Goal: Task Accomplishment & Management: Manage account settings

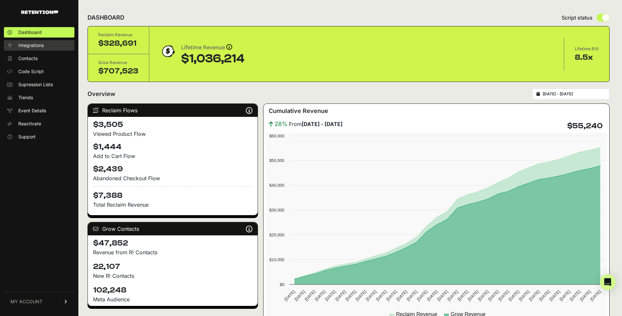
click at [43, 42] on span "Integrations" at bounding box center [30, 45] width 25 height 7
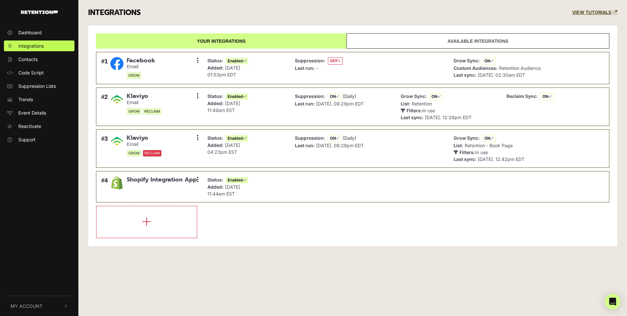
click at [48, 307] on button "My Account" at bounding box center [39, 306] width 70 height 20
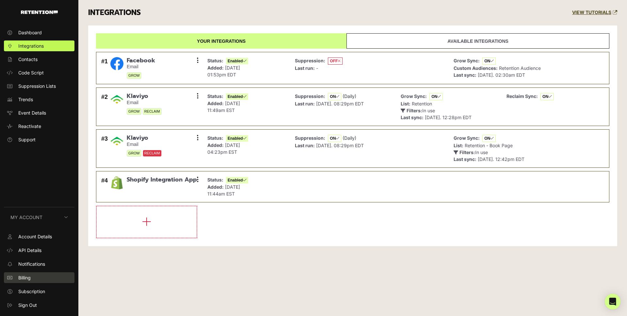
click at [36, 277] on link "Billing" at bounding box center [39, 277] width 70 height 11
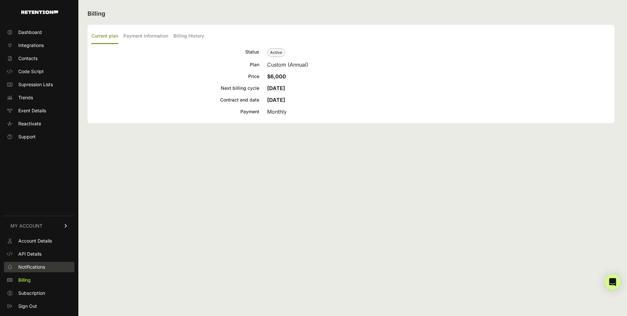
click at [53, 269] on link "Notifications" at bounding box center [39, 267] width 70 height 10
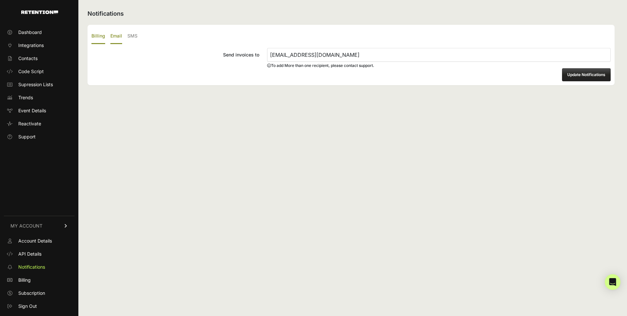
click at [112, 36] on label "Email" at bounding box center [116, 36] width 12 height 15
click at [0, 0] on input "Email" at bounding box center [0, 0] width 0 height 0
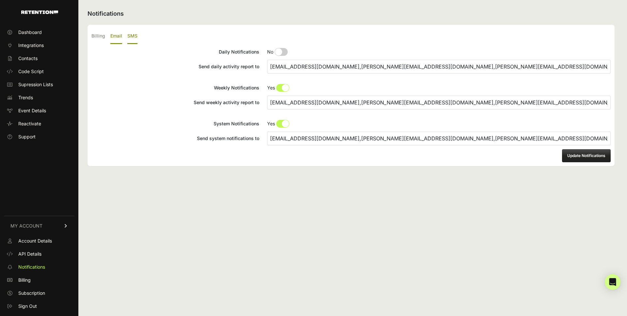
click at [128, 36] on label "SMS" at bounding box center [132, 36] width 10 height 15
click at [0, 0] on input "SMS" at bounding box center [0, 0] width 0 height 0
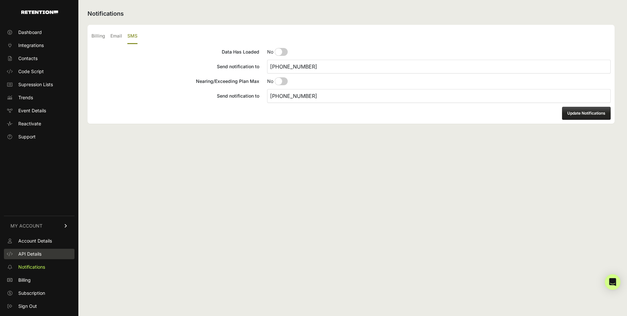
click at [39, 257] on link "API Details" at bounding box center [39, 254] width 70 height 10
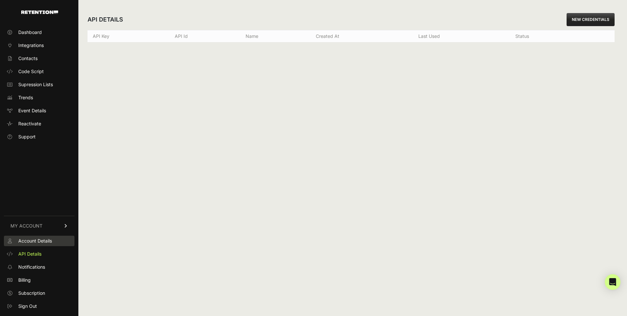
click at [51, 241] on span "Account Details" at bounding box center [35, 241] width 34 height 7
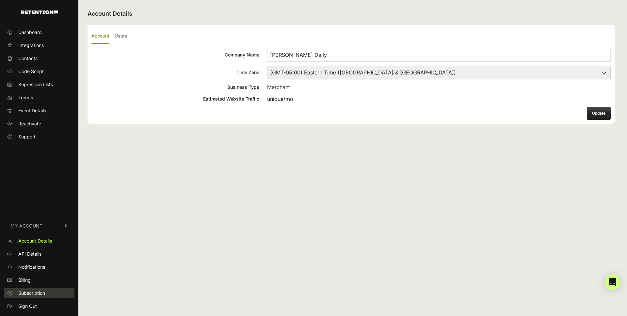
click at [47, 292] on link "Subscription" at bounding box center [39, 293] width 70 height 10
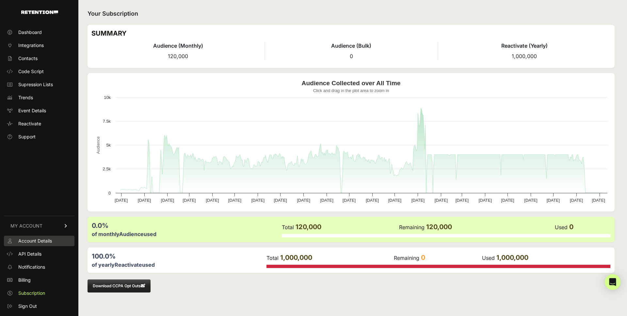
click at [43, 245] on link "Account Details" at bounding box center [39, 241] width 70 height 10
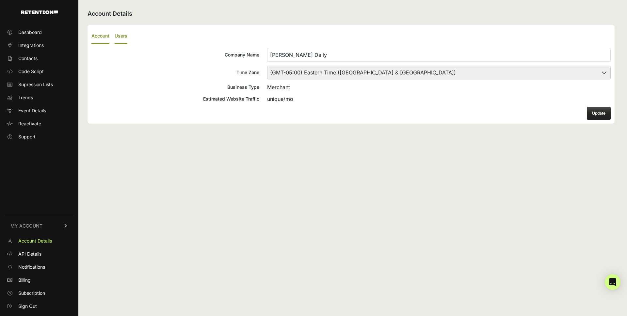
click at [124, 32] on label "Users" at bounding box center [121, 36] width 13 height 15
click at [0, 0] on input "Users" at bounding box center [0, 0] width 0 height 0
